Goal: Navigation & Orientation: Find specific page/section

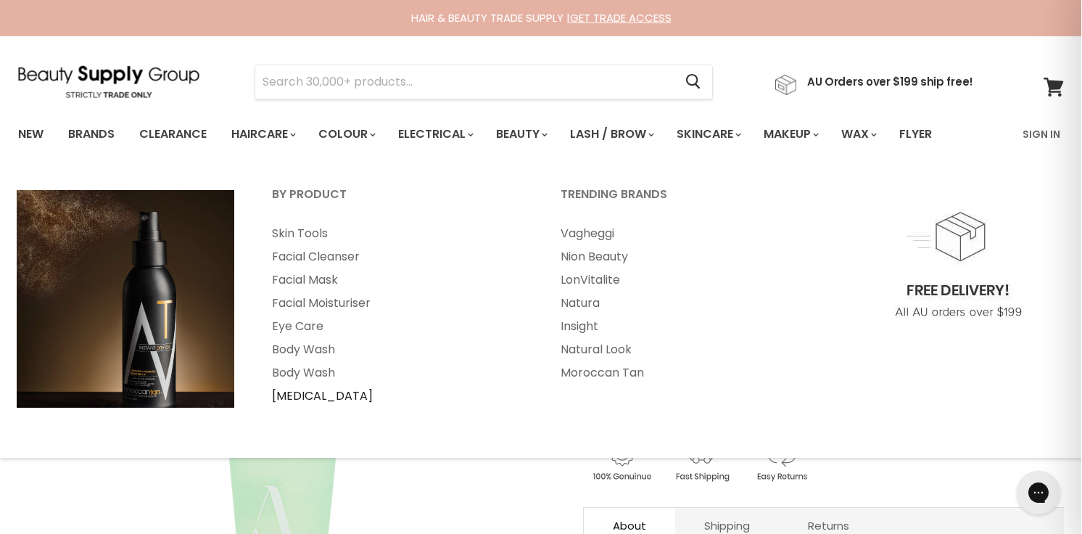
click at [308, 408] on link "[MEDICAL_DATA]" at bounding box center [397, 395] width 286 height 23
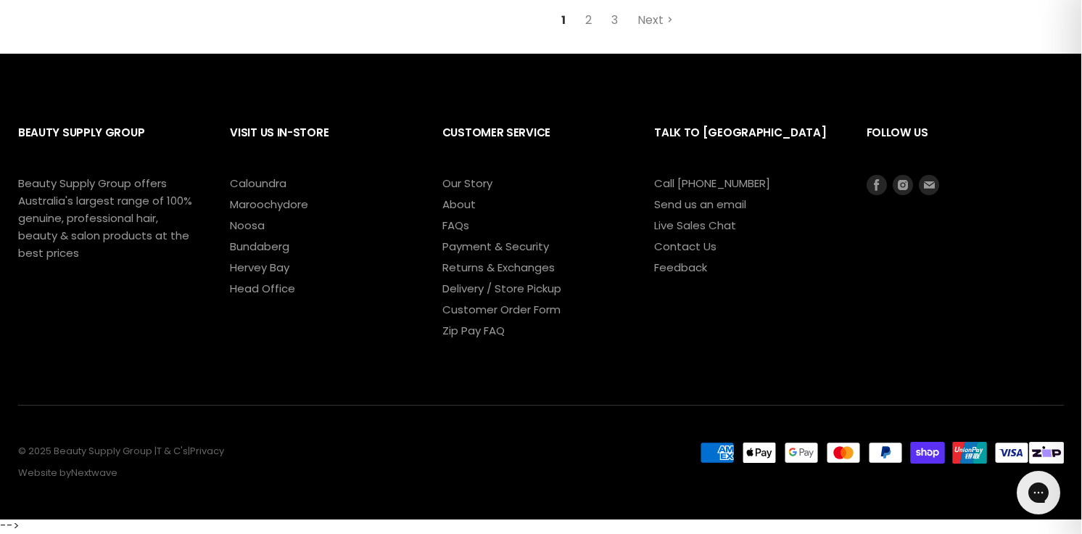
scroll to position [3939, 0]
click at [658, 33] on link "Next" at bounding box center [656, 20] width 52 height 26
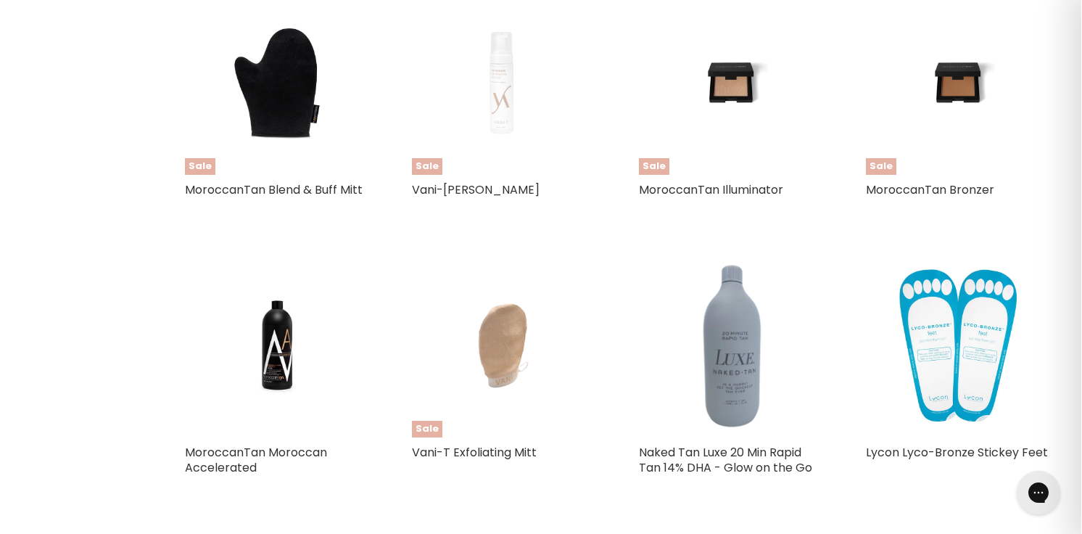
scroll to position [3291, 0]
